Goal: Transaction & Acquisition: Purchase product/service

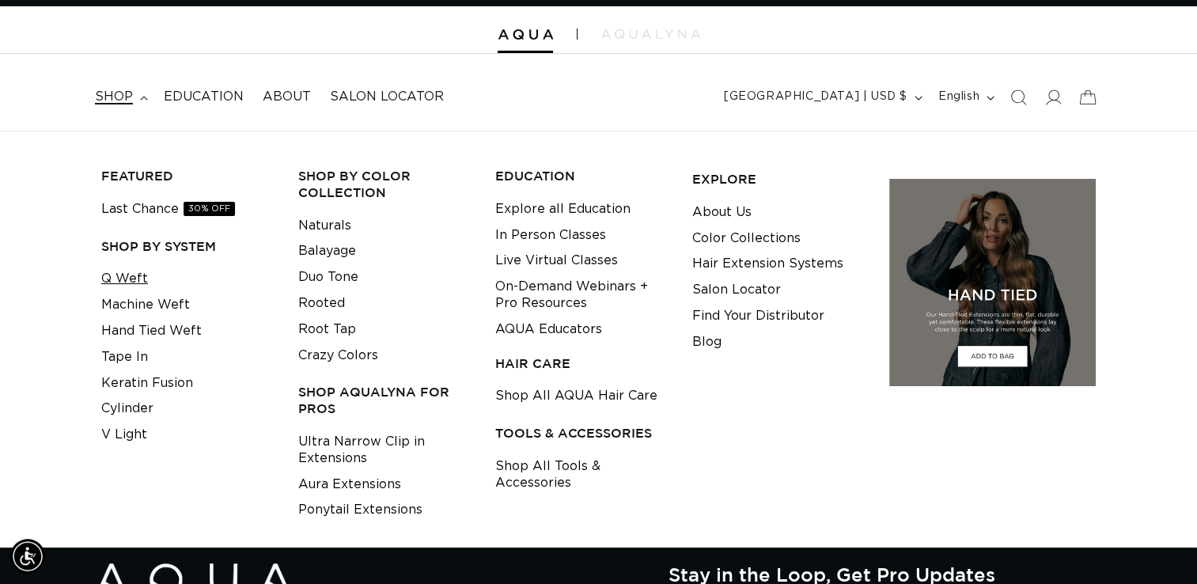
click at [122, 283] on link "Q Weft" at bounding box center [124, 279] width 47 height 26
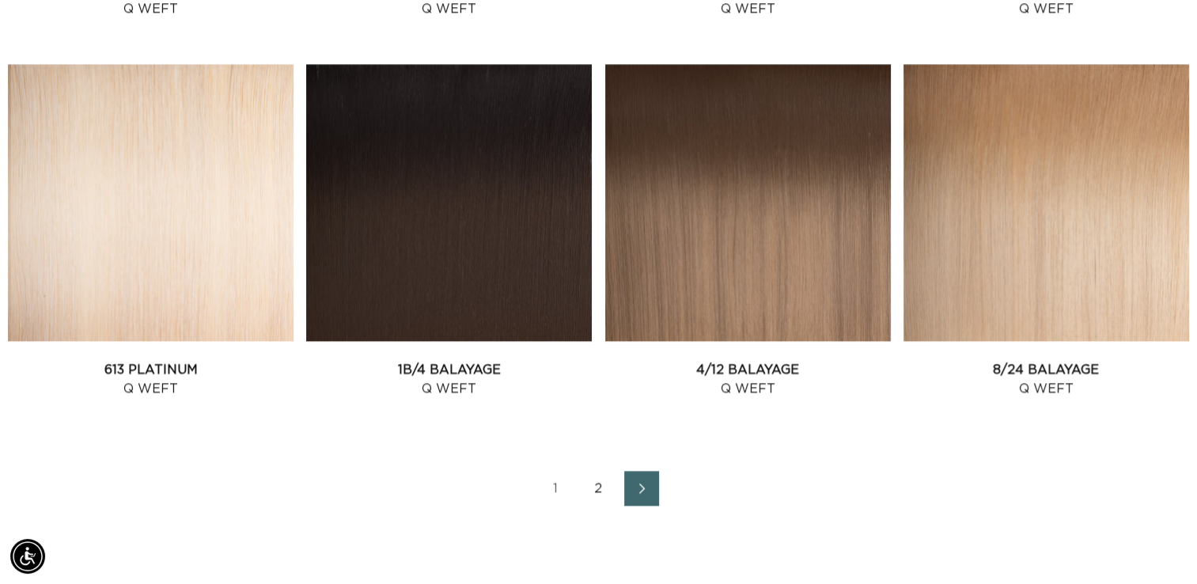
click at [650, 488] on icon "Next page" at bounding box center [642, 488] width 21 height 11
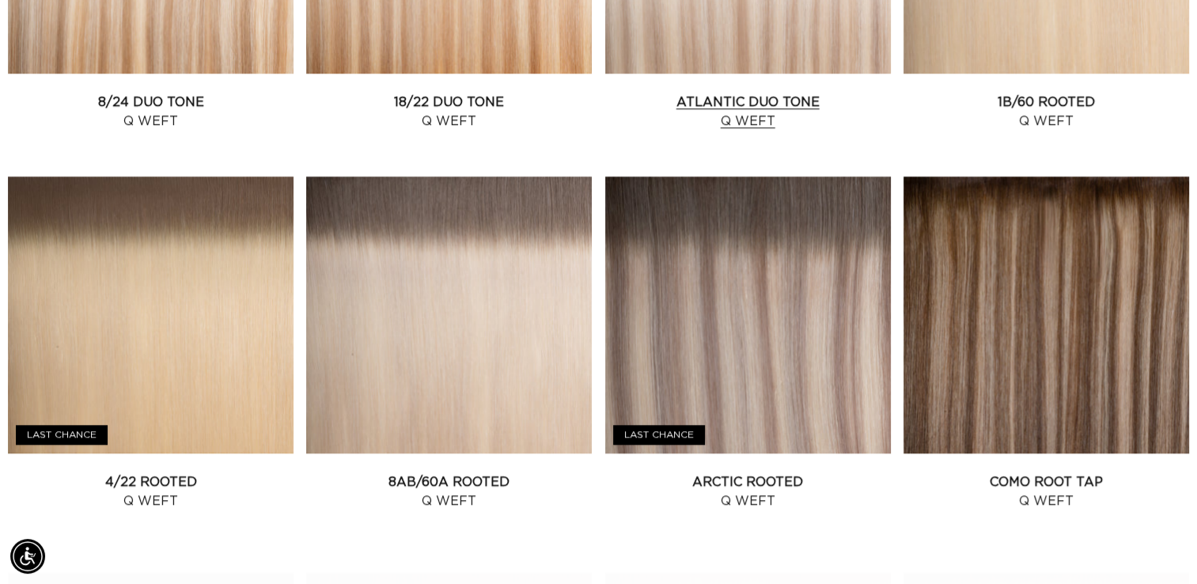
click at [748, 110] on link "Atlantic Duo Tone Q Weft" at bounding box center [748, 112] width 286 height 38
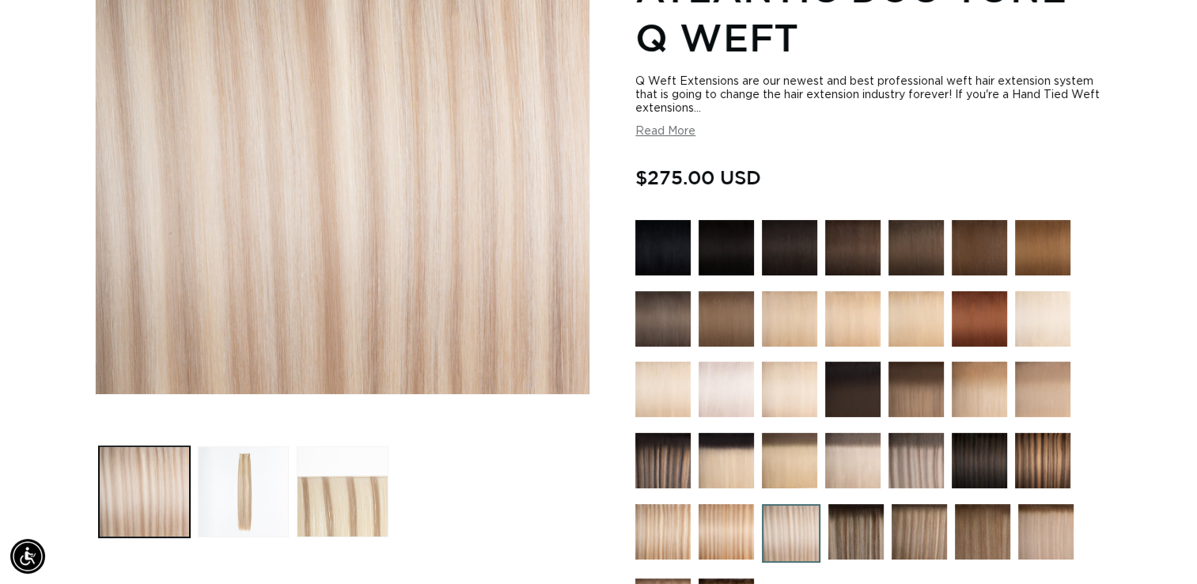
click at [662, 129] on button "Read More" at bounding box center [666, 131] width 60 height 13
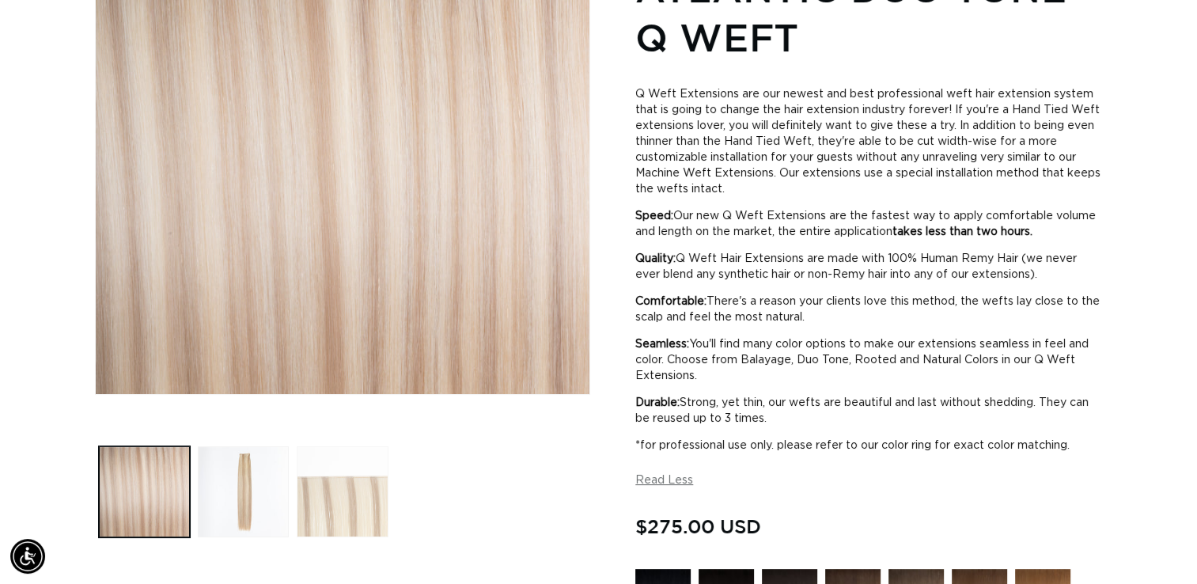
scroll to position [0, 2169]
click at [336, 502] on button "Load image 3 in gallery view" at bounding box center [342, 491] width 91 height 91
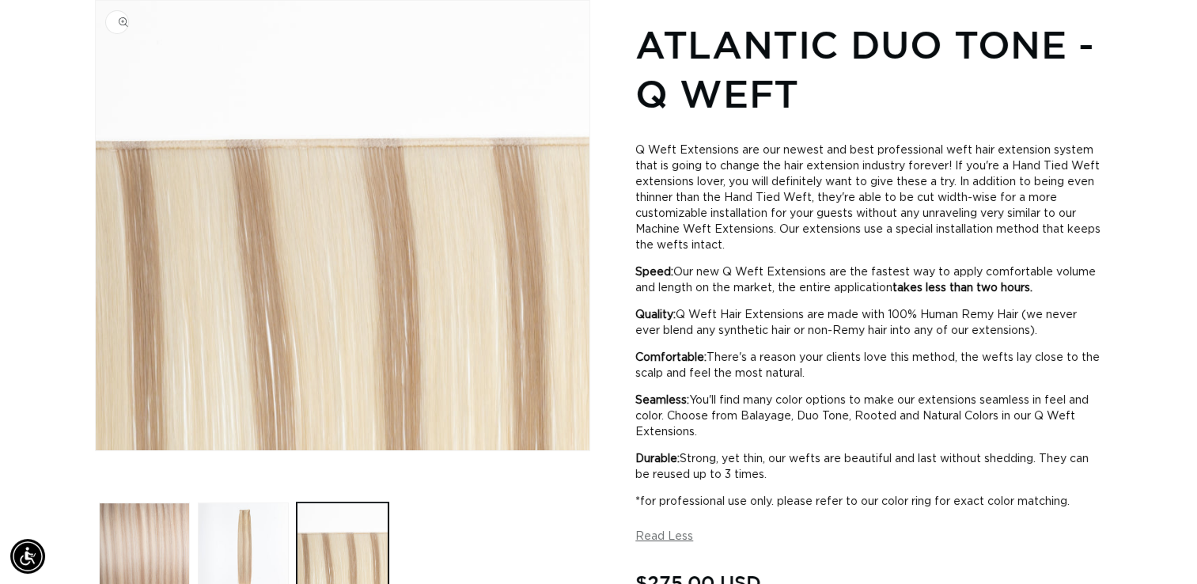
scroll to position [0, 0]
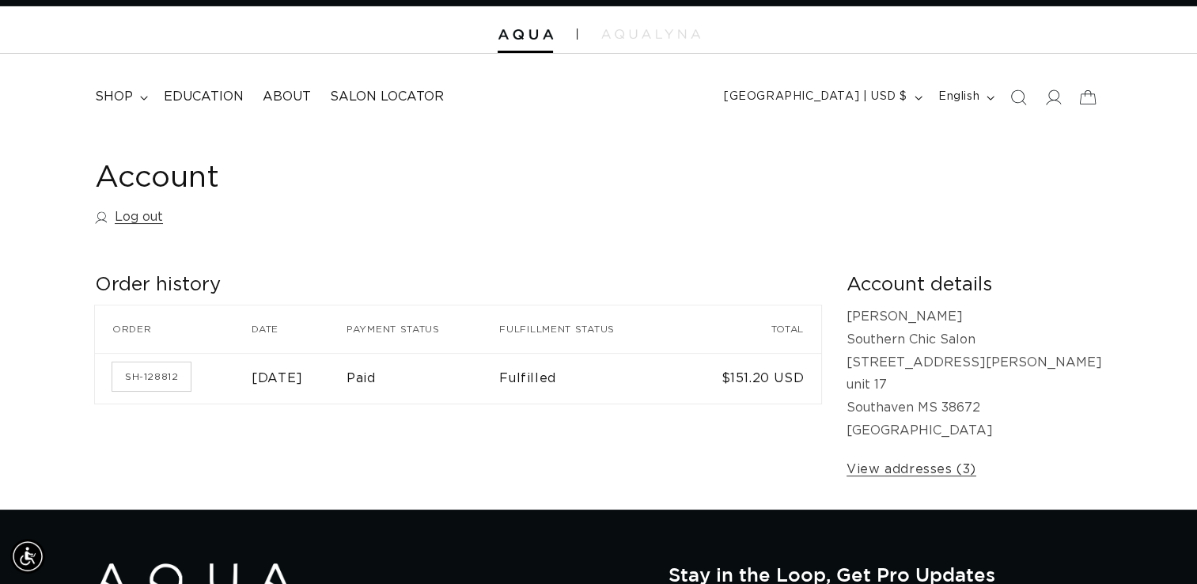
scroll to position [0, 2169]
click at [114, 102] on span "shop" at bounding box center [114, 97] width 38 height 17
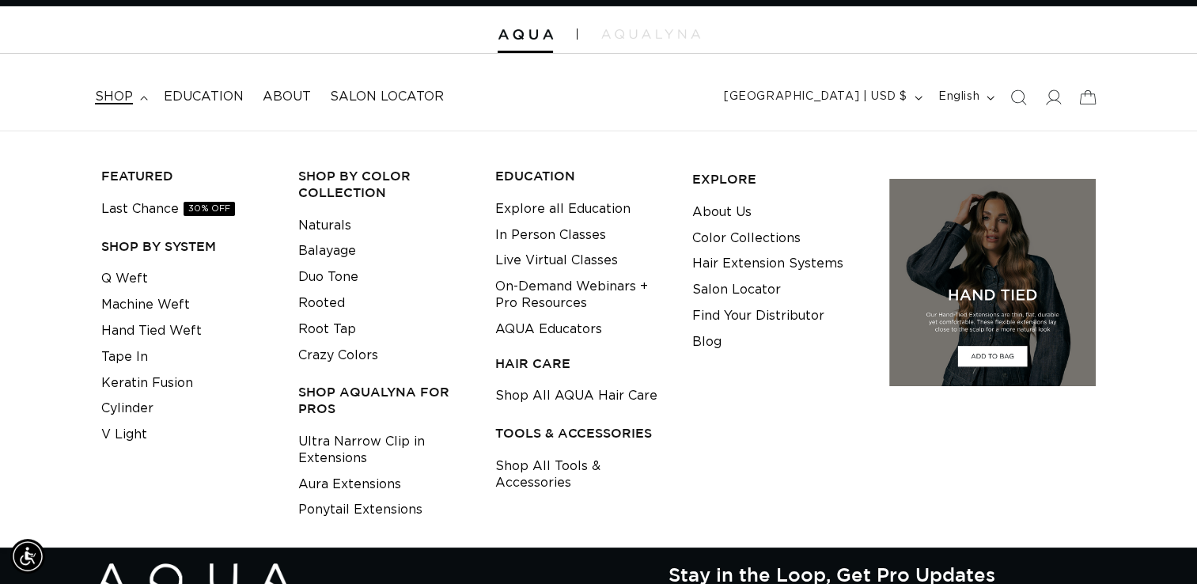
scroll to position [0, 0]
click at [124, 294] on link "Machine Weft" at bounding box center [145, 305] width 89 height 26
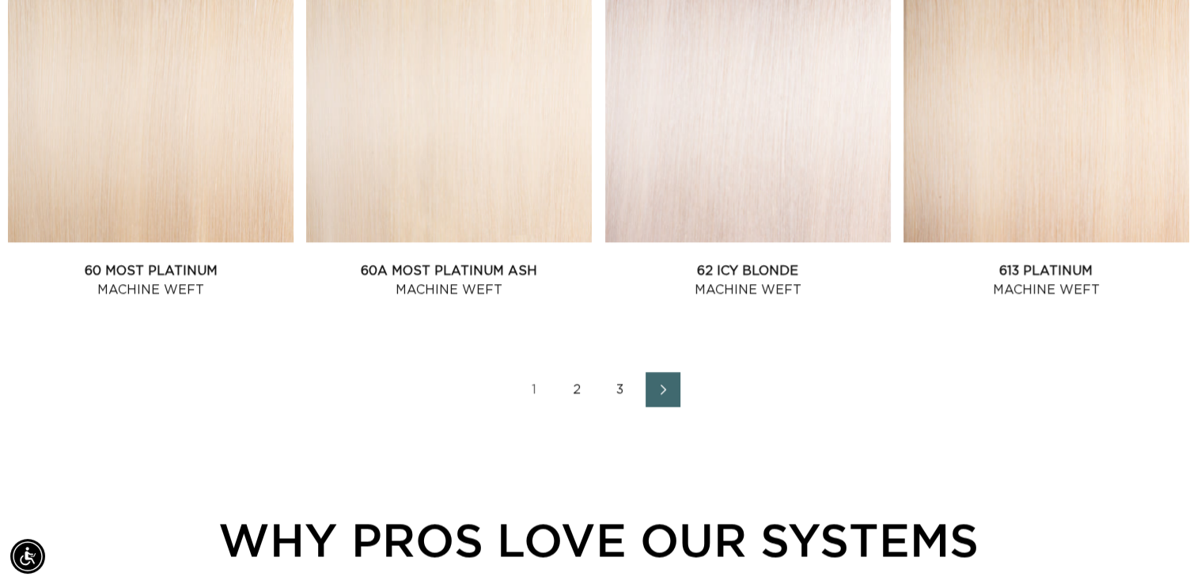
click at [657, 385] on icon "Next page" at bounding box center [664, 389] width 21 height 11
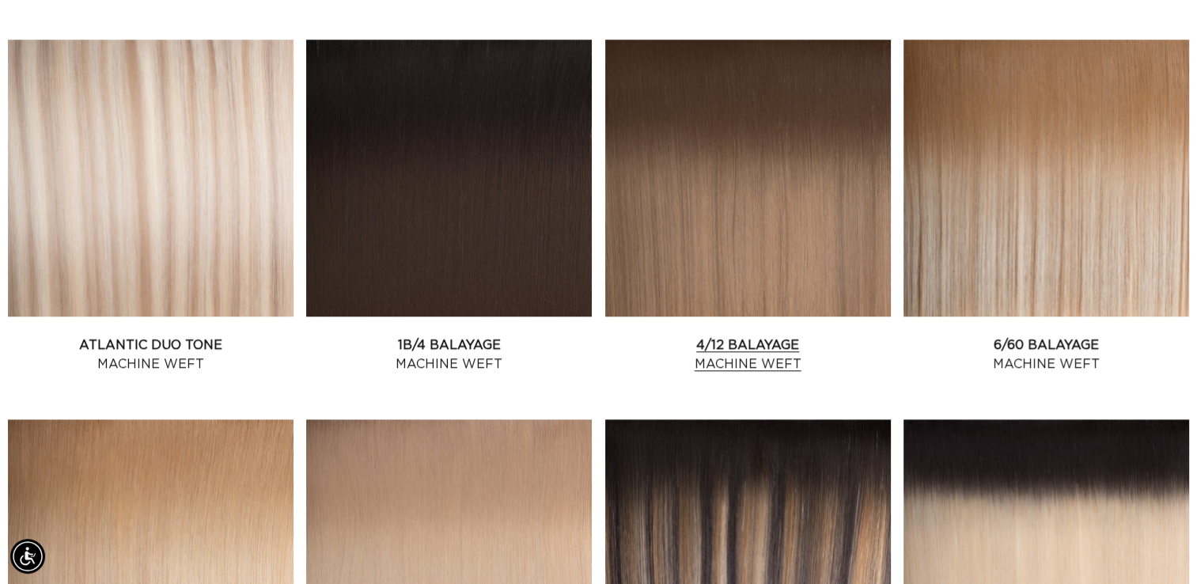
scroll to position [0, 1085]
click at [146, 336] on link "Atlantic Duo Tone Machine Weft" at bounding box center [151, 355] width 286 height 38
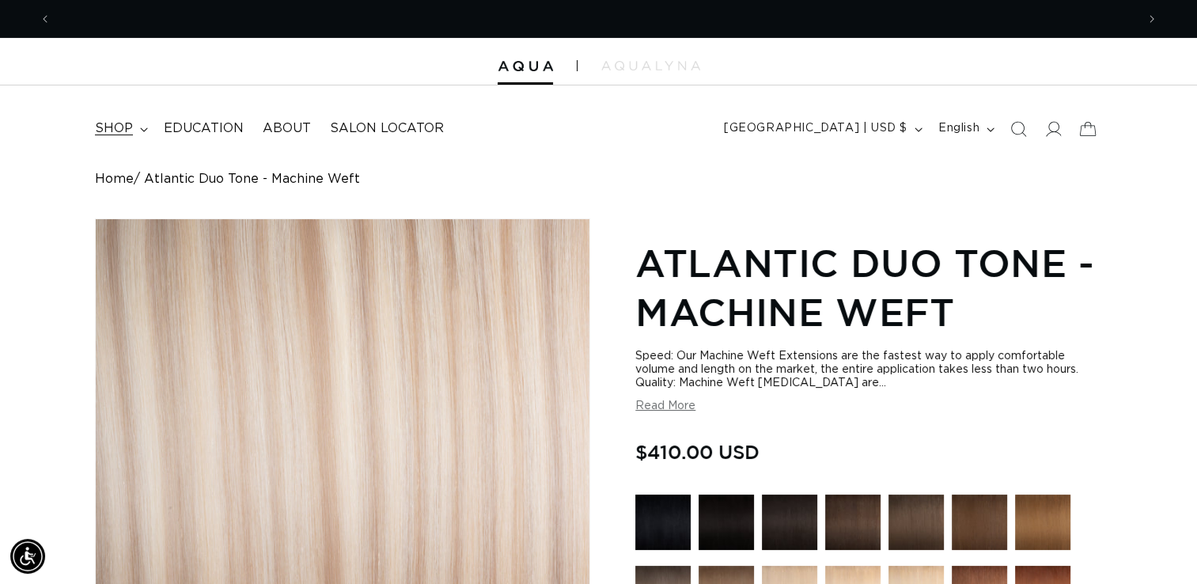
scroll to position [0, 2169]
click at [142, 129] on icon at bounding box center [144, 129] width 8 height 5
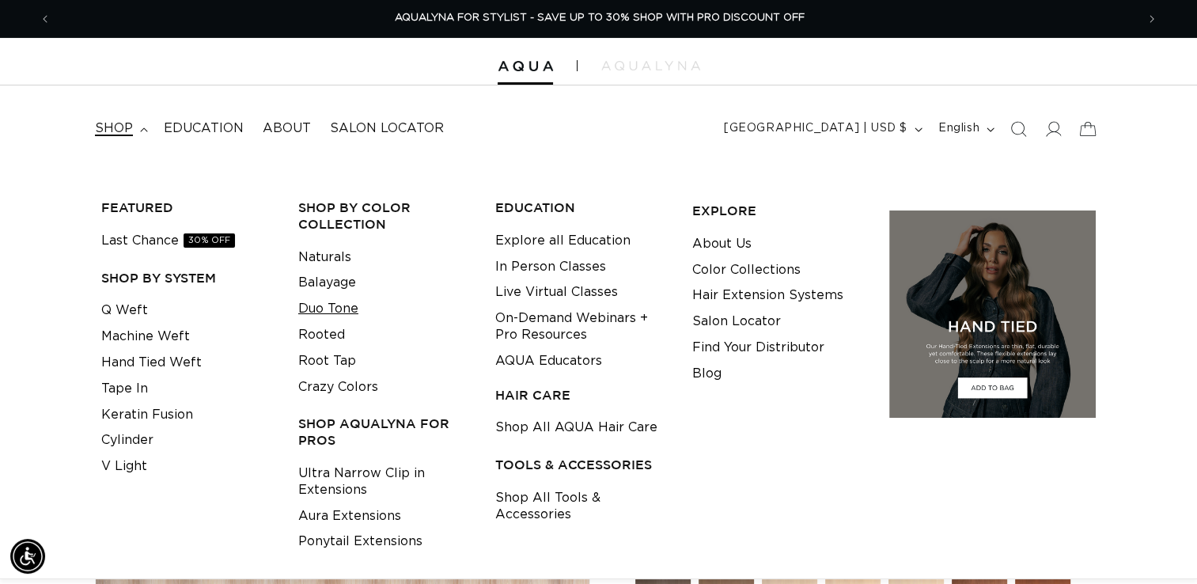
click at [312, 311] on link "Duo Tone" at bounding box center [328, 309] width 60 height 26
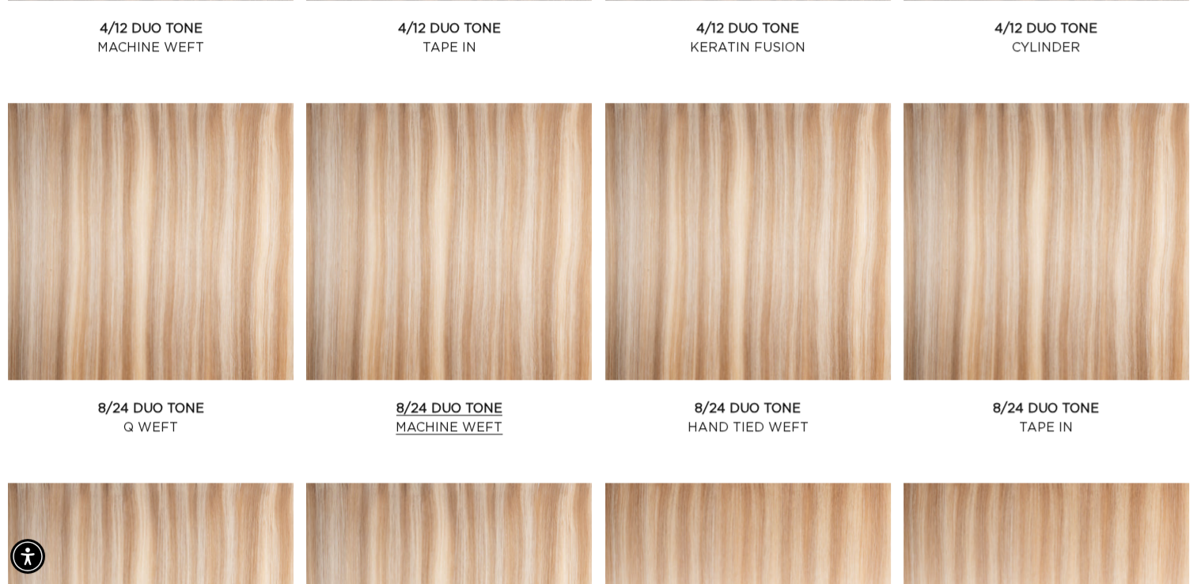
scroll to position [0, 1085]
click at [429, 423] on link "8/24 Duo Tone Machine Weft" at bounding box center [449, 418] width 286 height 38
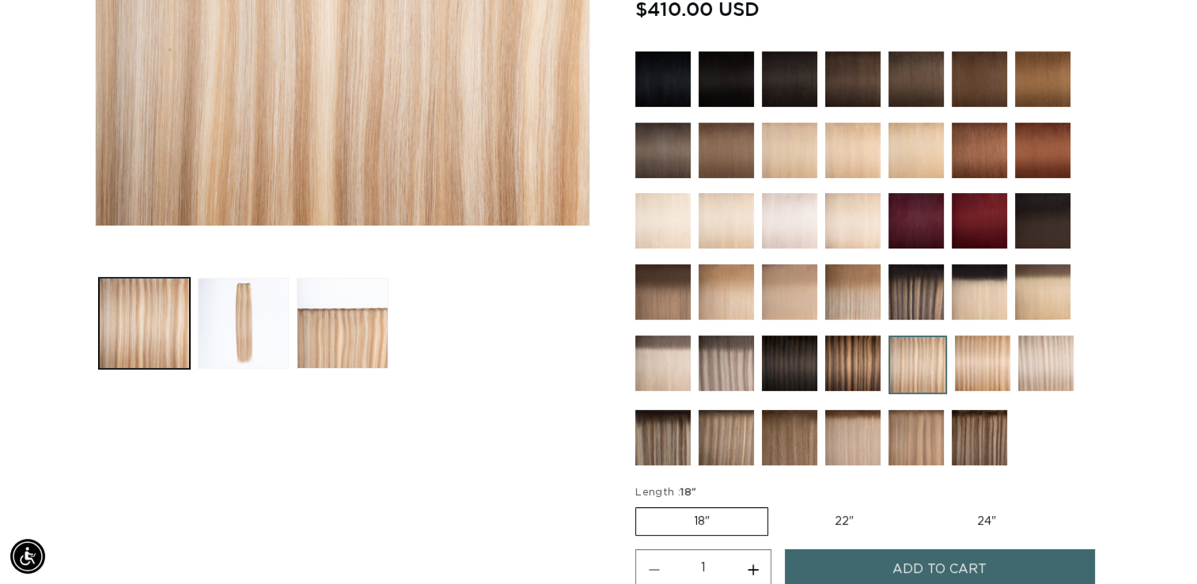
scroll to position [0, 1085]
click at [1049, 371] on img at bounding box center [1046, 363] width 55 height 55
drag, startPoint x: 0, startPoint y: 0, endPoint x: 1049, endPoint y: 371, distance: 1112.4
click at [1049, 371] on img at bounding box center [1046, 363] width 55 height 55
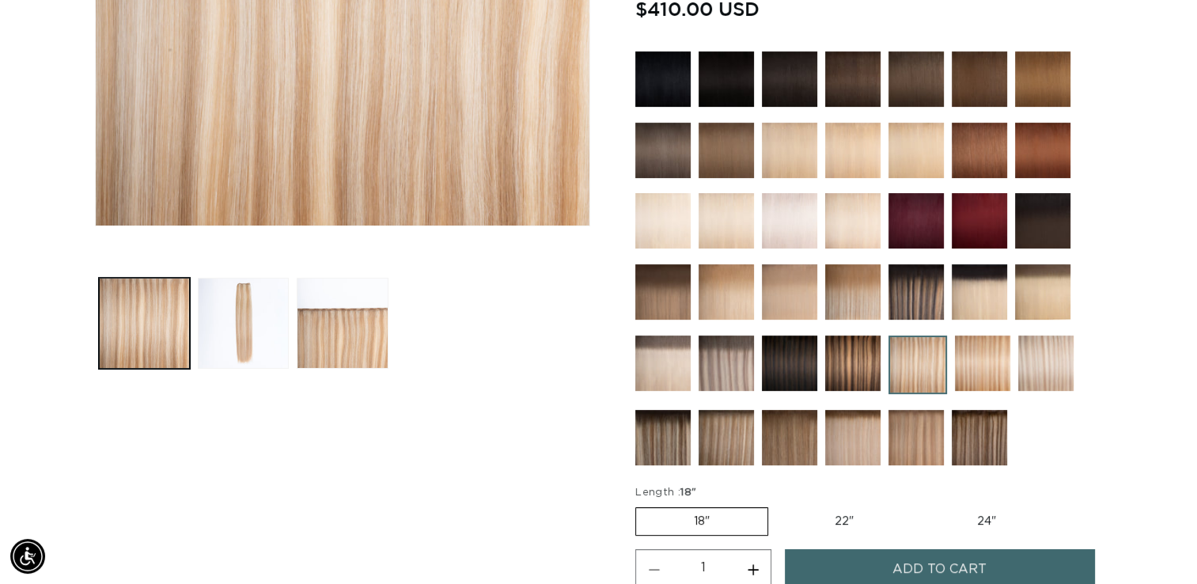
scroll to position [0, 2169]
click at [1049, 371] on img at bounding box center [1046, 363] width 55 height 55
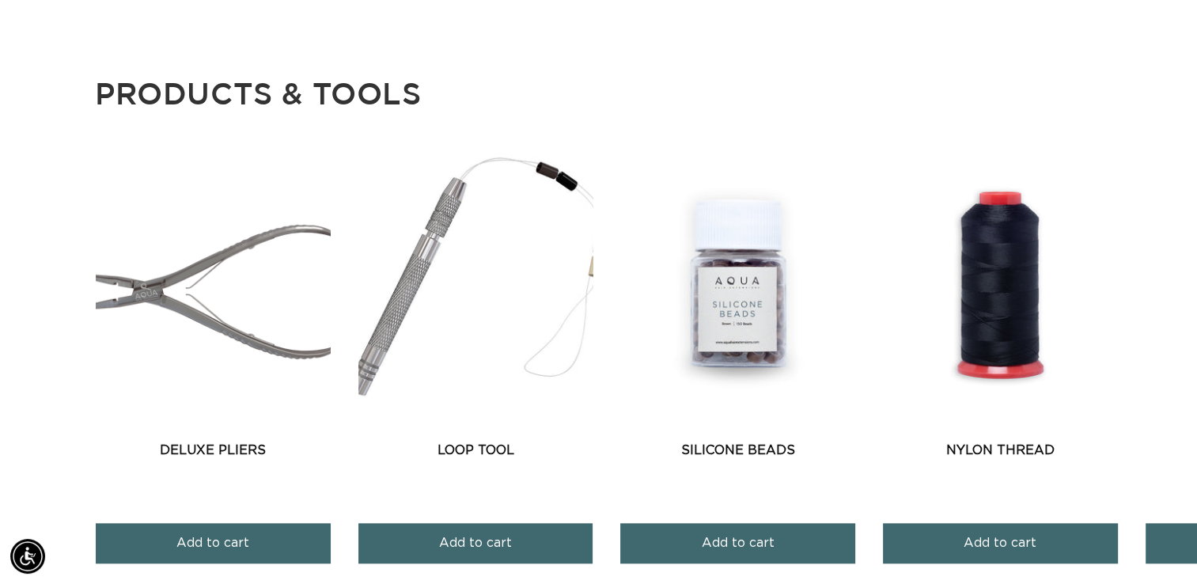
scroll to position [0, 1085]
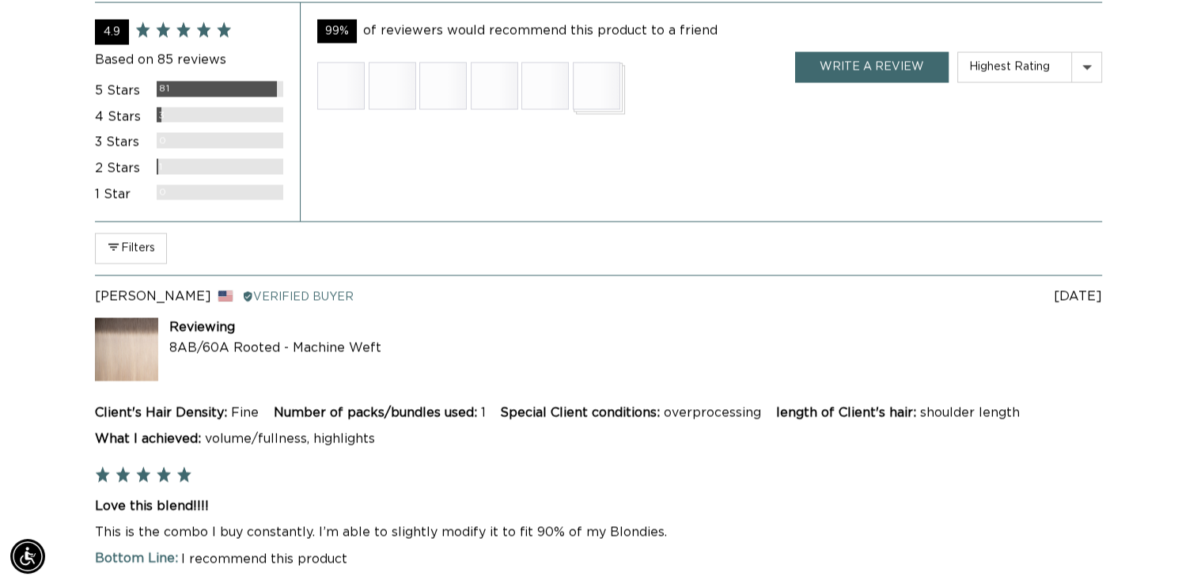
click at [1062, 147] on div "99% of reviewers would recommend this product to a friend Customer photos and v…" at bounding box center [701, 111] width 803 height 219
click at [1062, 146] on div "99% of reviewers would recommend this product to a friend Customer photos and v…" at bounding box center [701, 111] width 803 height 219
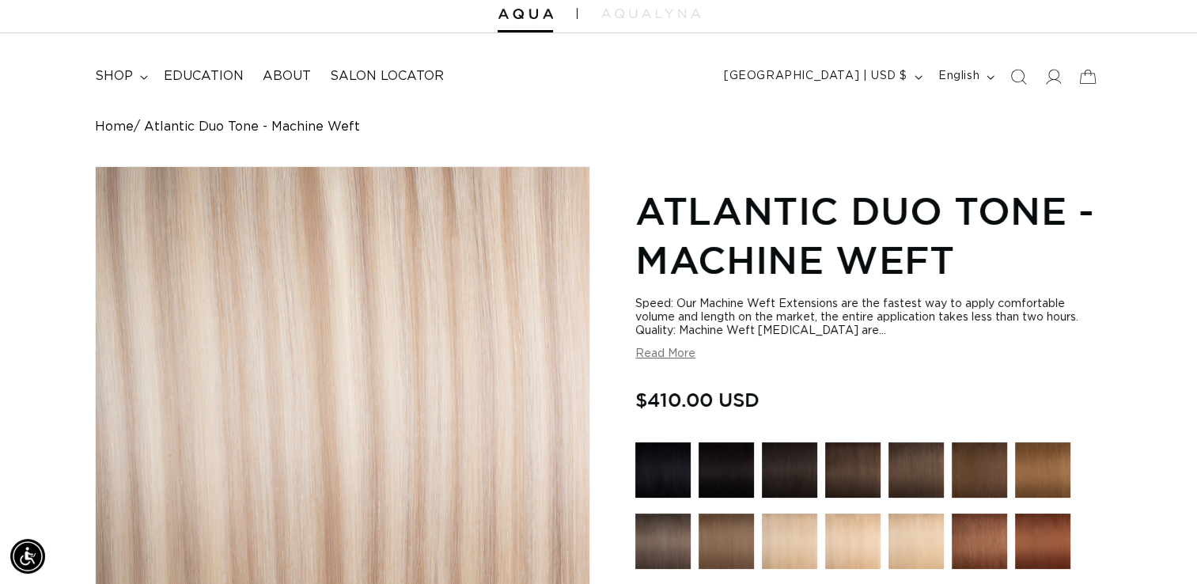
scroll to position [0, 0]
click at [1015, 71] on icon "Search" at bounding box center [1018, 76] width 17 height 17
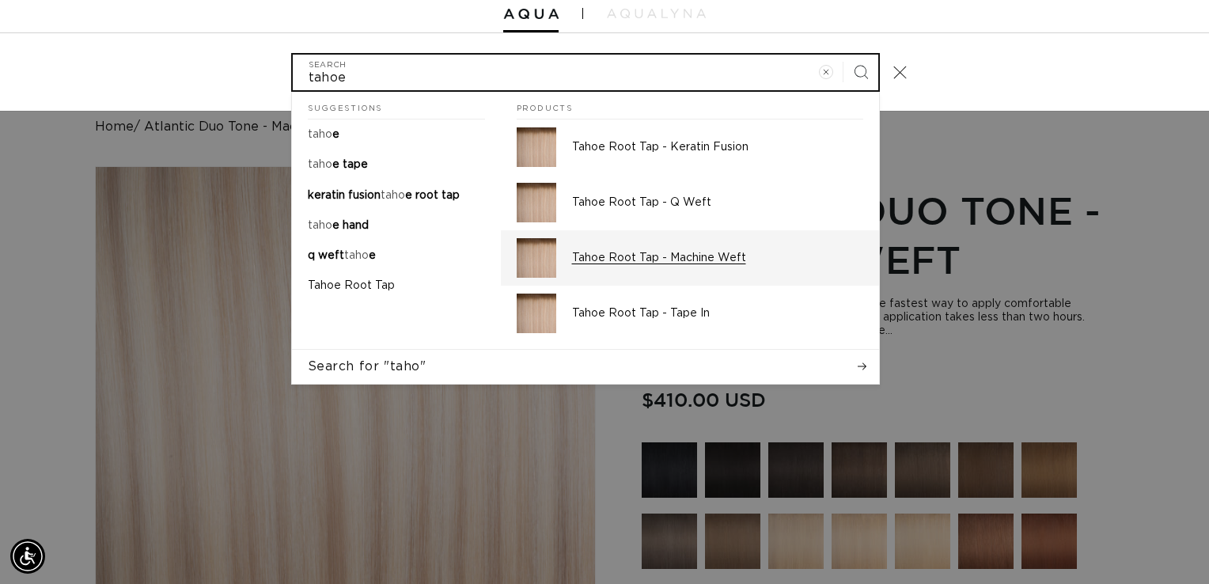
scroll to position [0, 2194]
type input "tahoe"
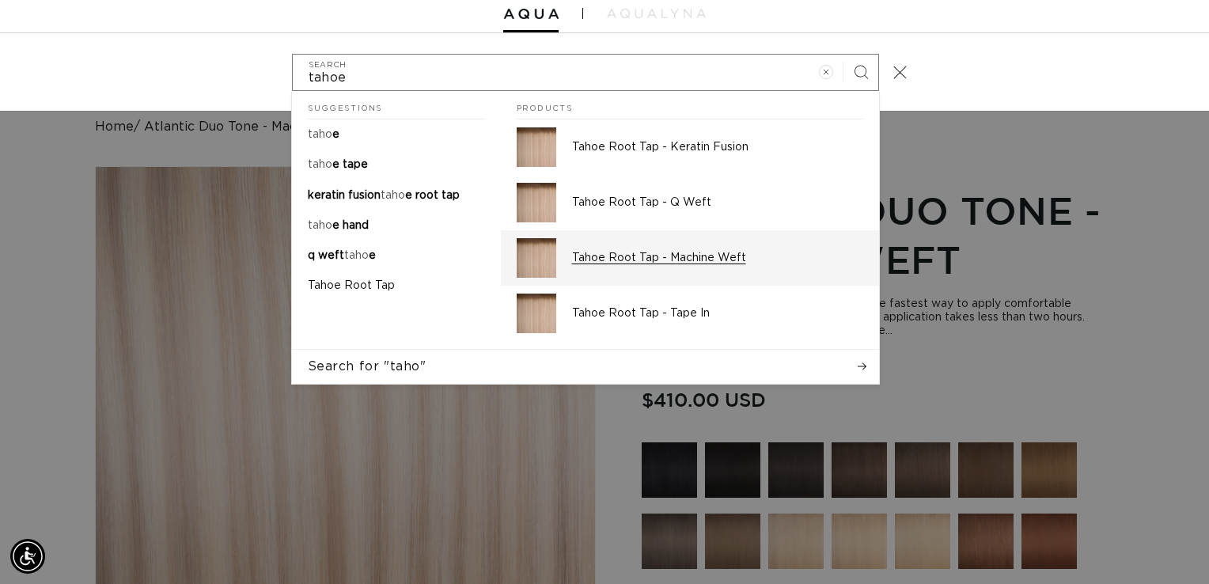
click at [670, 258] on p "Tahoe Root Tap - Machine Weft" at bounding box center [717, 258] width 291 height 14
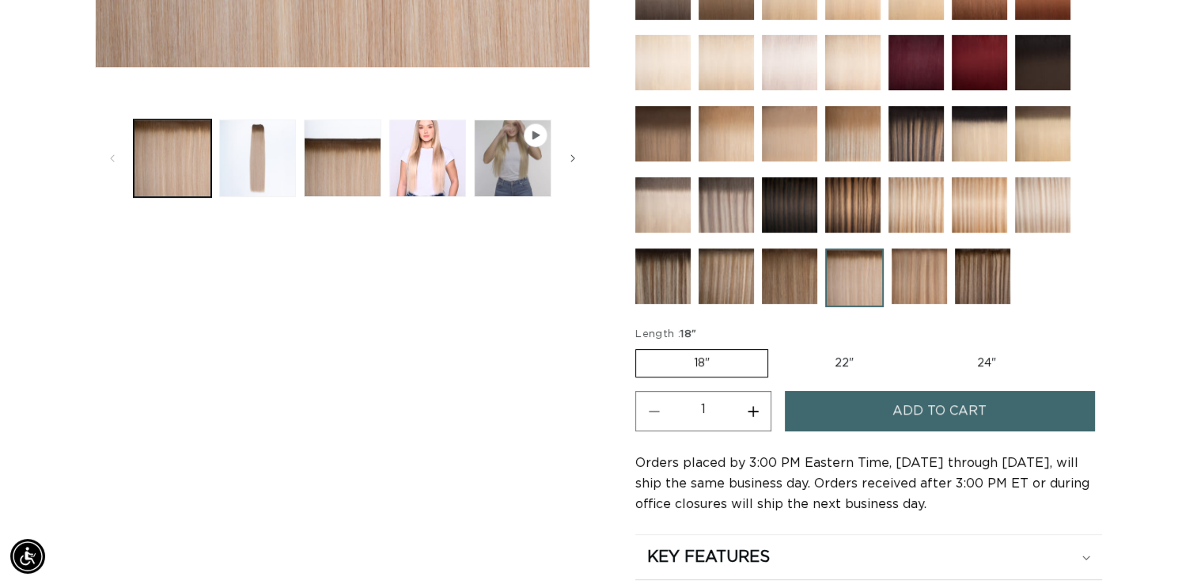
scroll to position [0, 1085]
click at [358, 158] on button "Load image 3 in gallery view" at bounding box center [343, 159] width 78 height 78
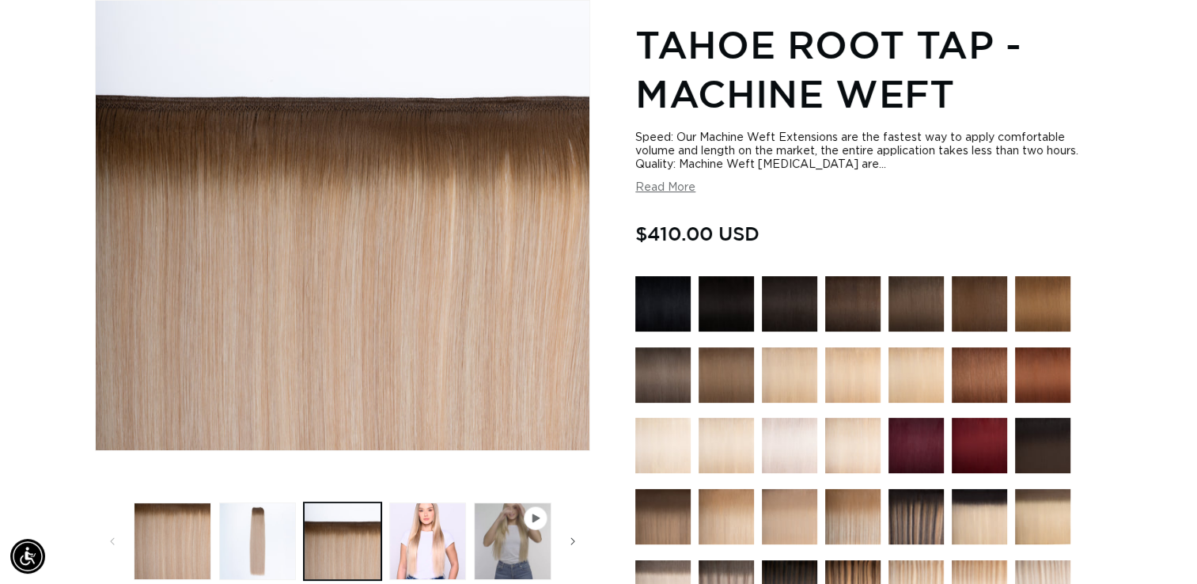
click at [663, 192] on button "Read More" at bounding box center [666, 187] width 60 height 13
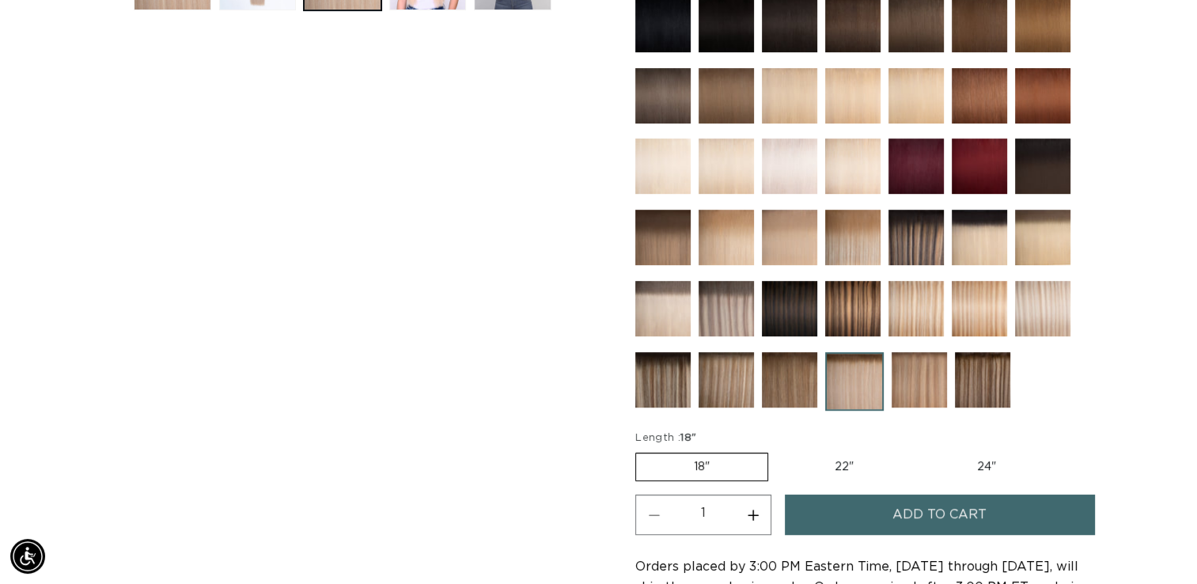
scroll to position [820, 0]
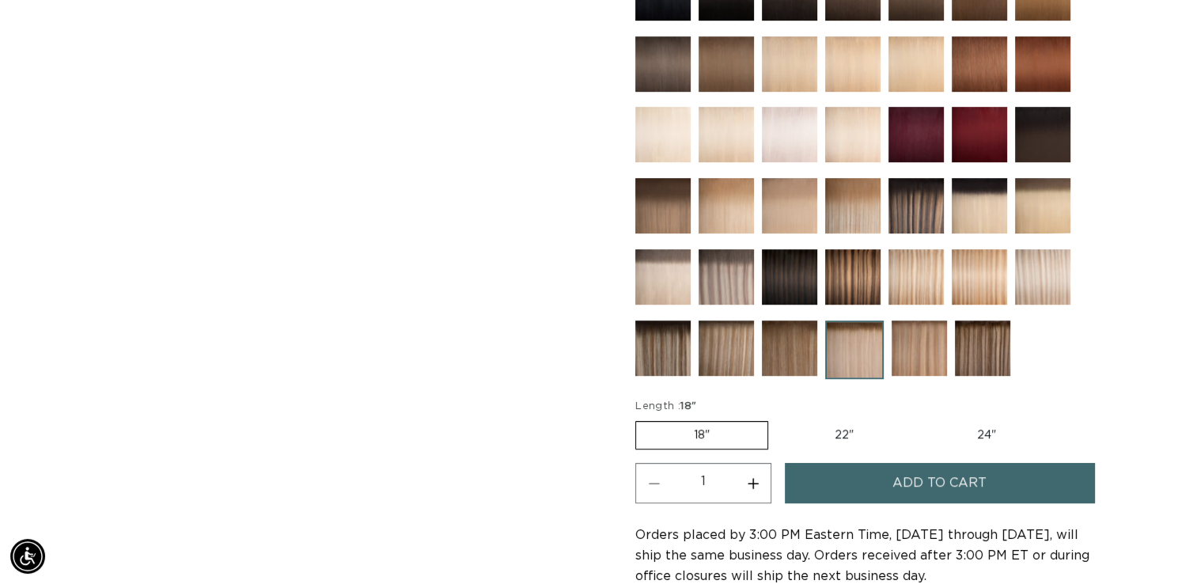
click at [918, 480] on span "Add to cart" at bounding box center [940, 483] width 94 height 40
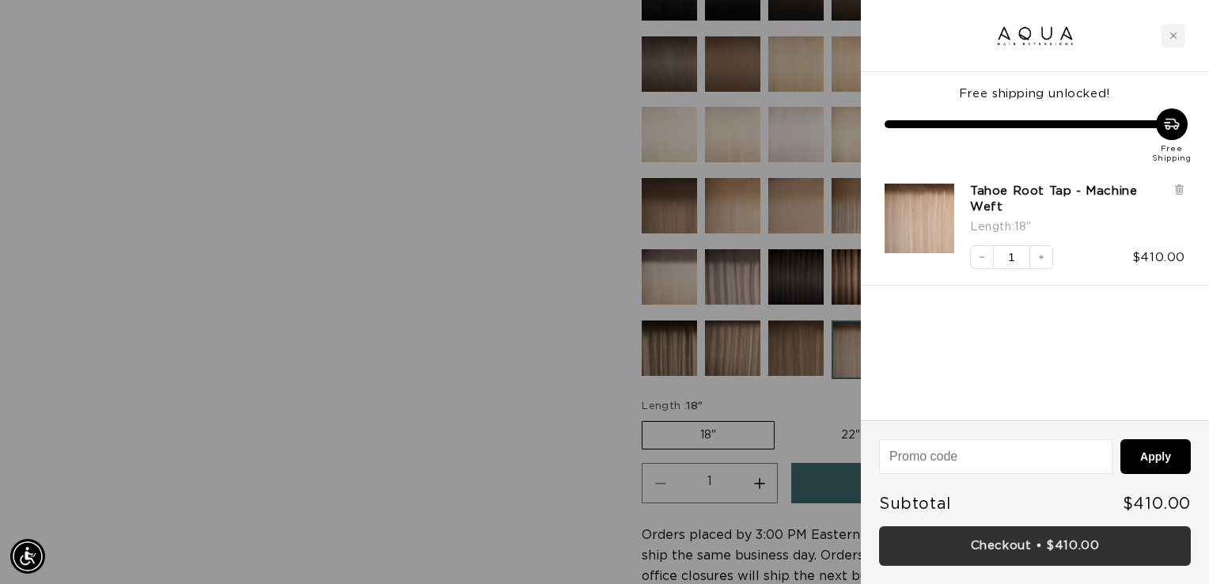
scroll to position [0, 0]
click at [1110, 549] on link "Checkout • $410.00" at bounding box center [1035, 546] width 312 height 40
